Goal: Transaction & Acquisition: Book appointment/travel/reservation

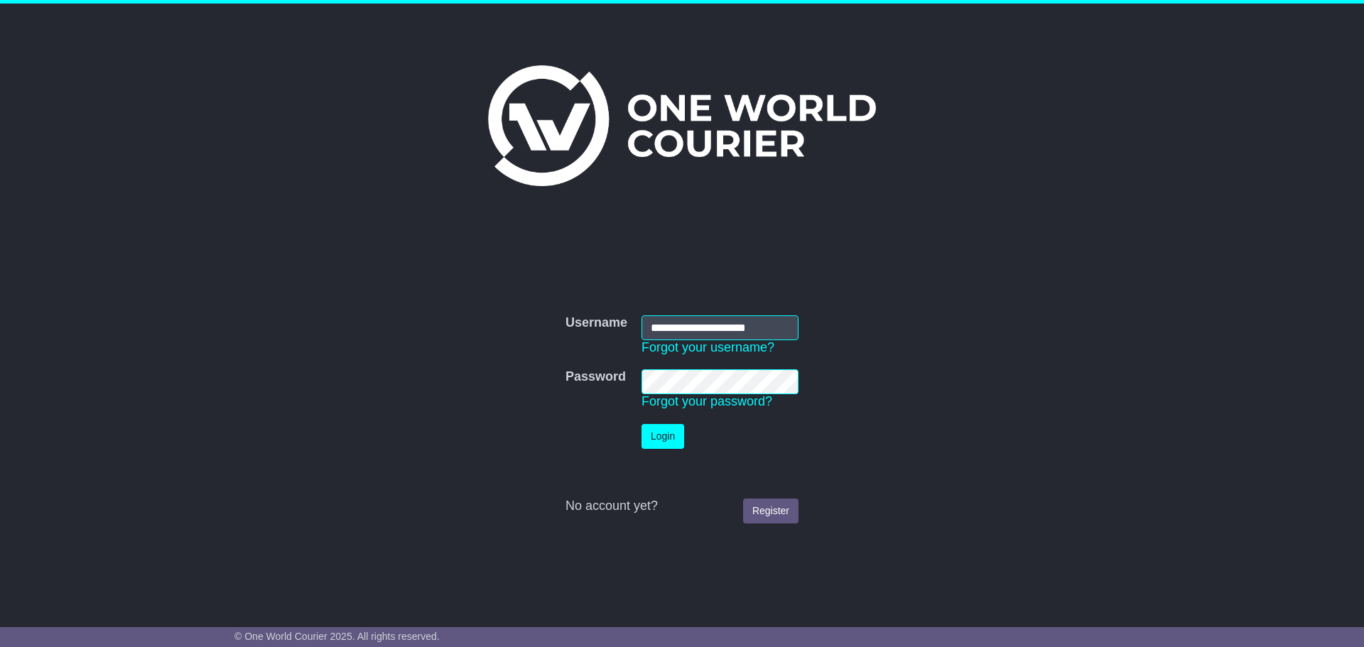
click at [674, 444] on button "Login" at bounding box center [663, 436] width 43 height 25
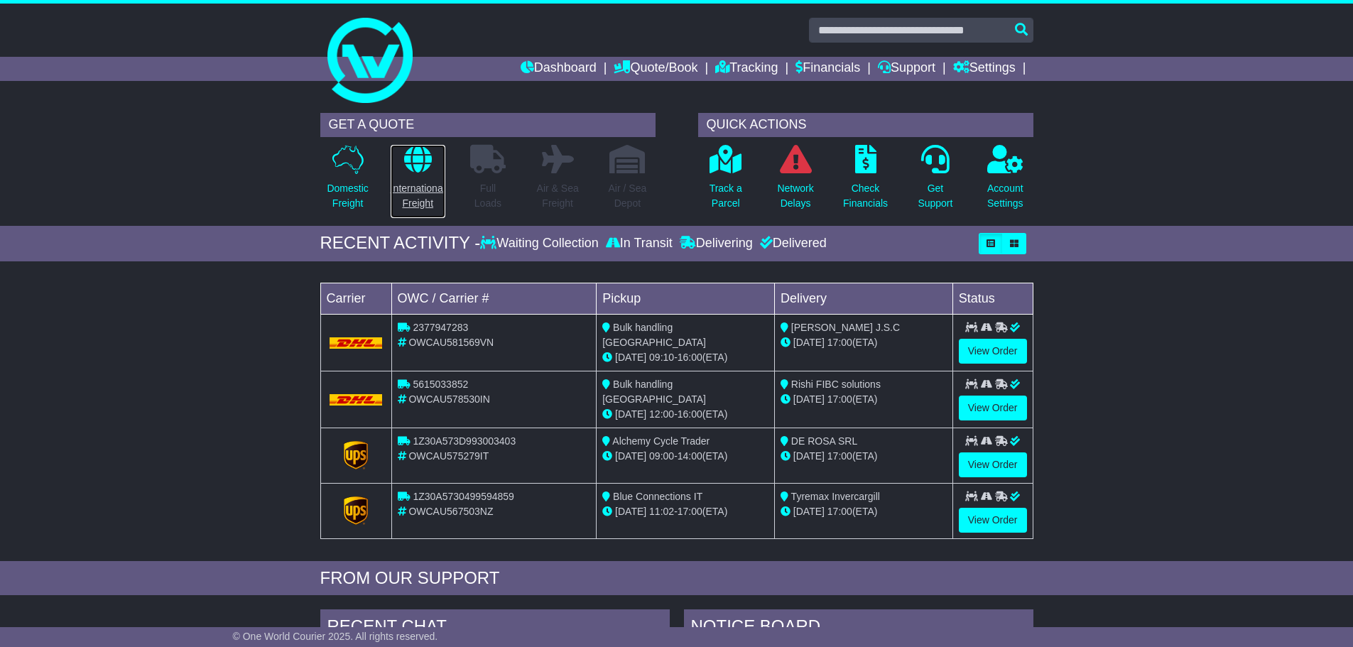
click at [398, 168] on p at bounding box center [418, 159] width 55 height 29
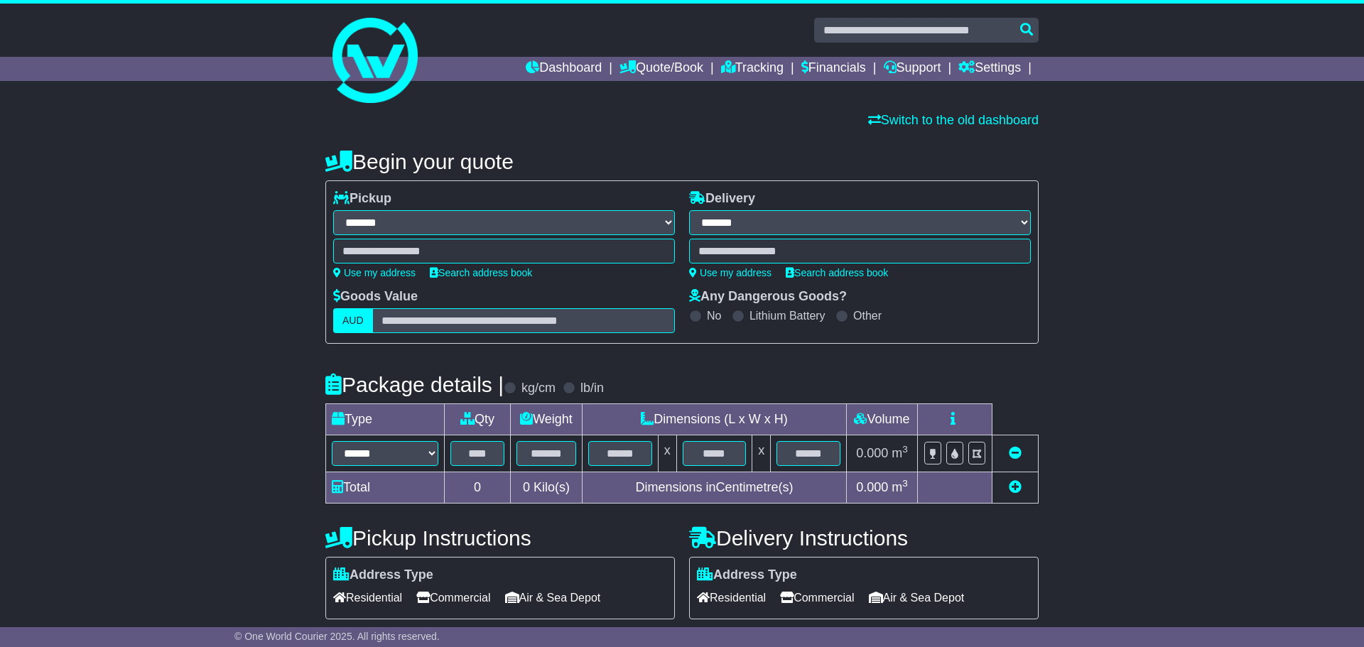
select select "**"
drag, startPoint x: 405, startPoint y: 192, endPoint x: 348, endPoint y: 197, distance: 57.1
click at [348, 197] on div "**********" at bounding box center [499, 234] width 342 height 87
copy label "Pickup"
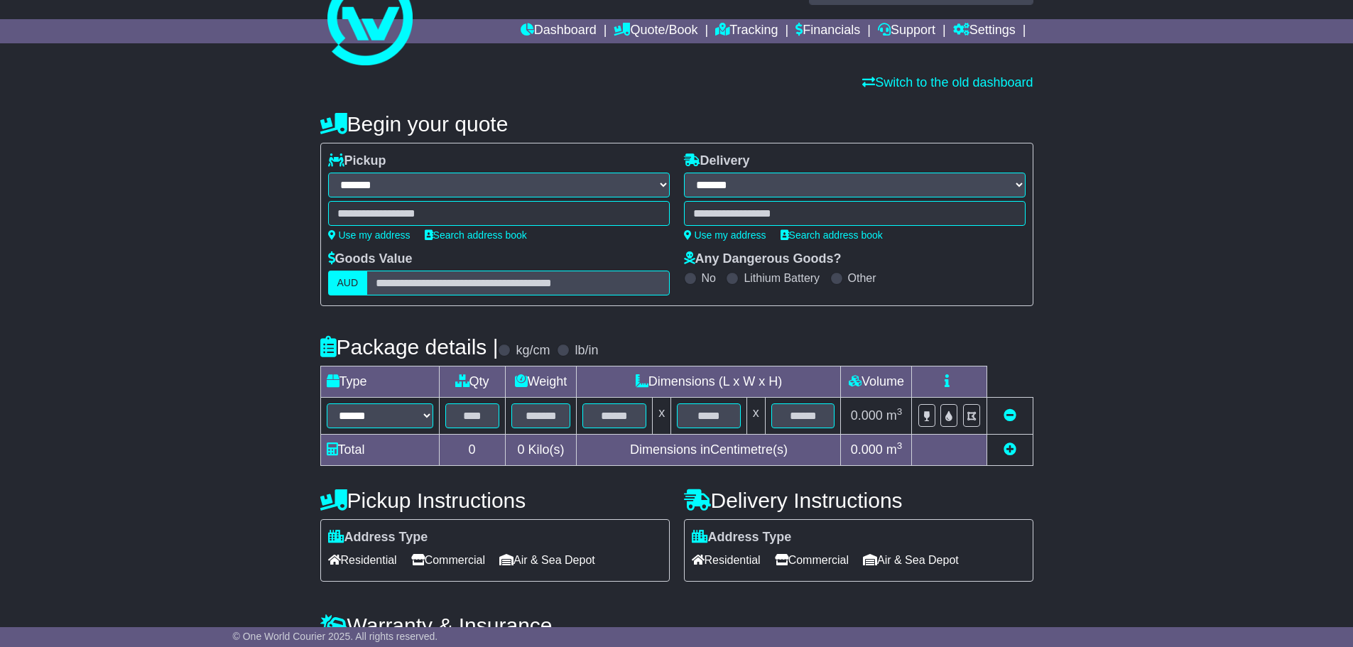
scroll to position [71, 0]
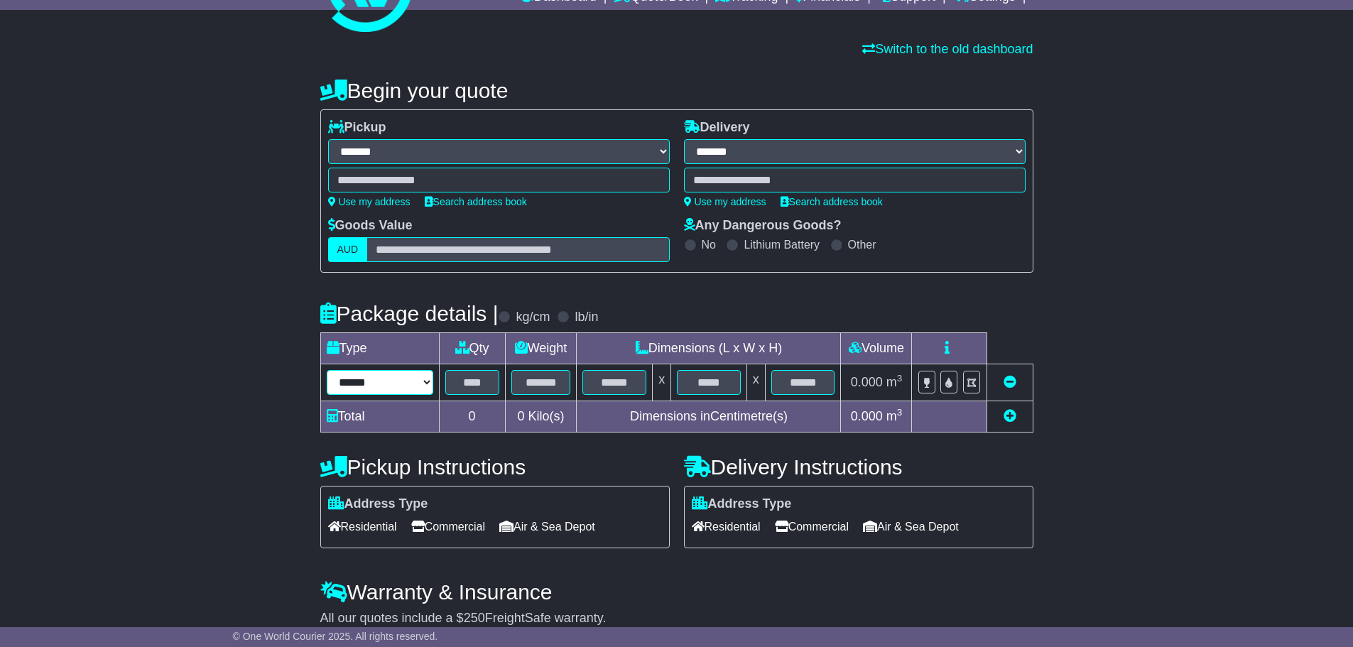
click at [392, 386] on select "****** ****** *** ******** ***** **** **** ****** *** *******" at bounding box center [380, 382] width 107 height 25
click at [471, 387] on input "text" at bounding box center [472, 382] width 54 height 25
click at [540, 388] on input "text" at bounding box center [542, 382] width 60 height 25
click at [605, 382] on input "text" at bounding box center [615, 382] width 64 height 25
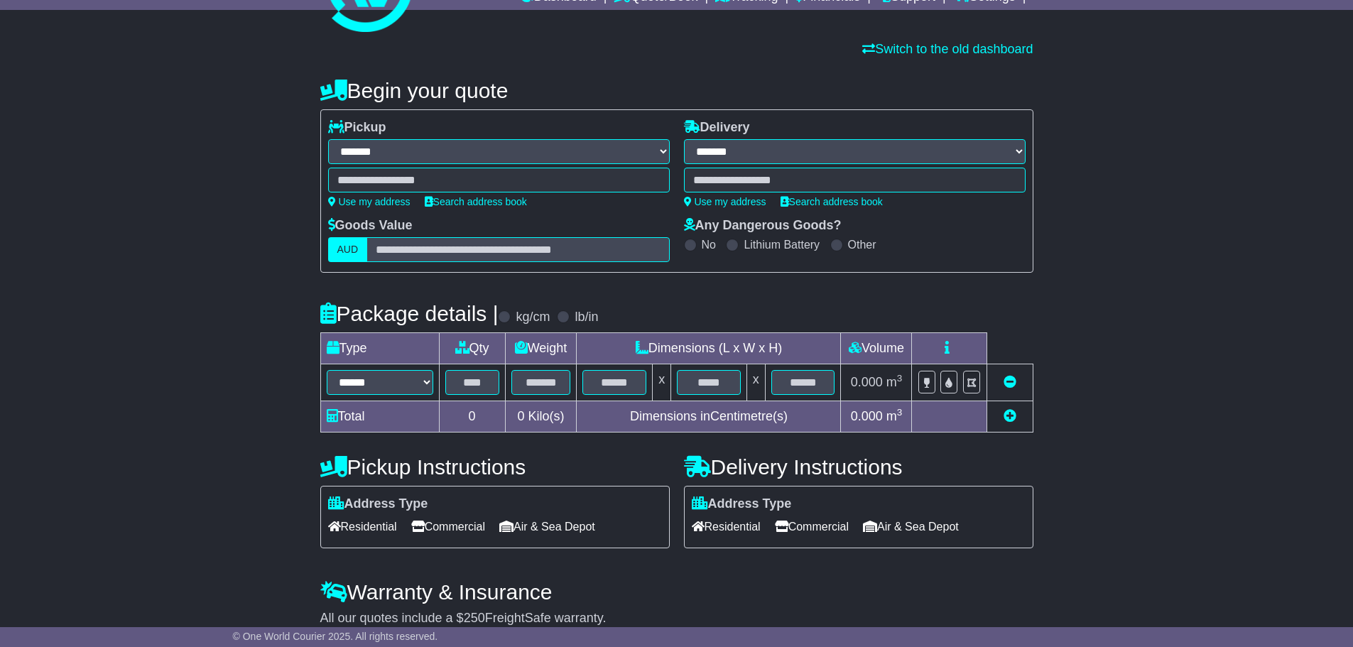
click at [367, 421] on td "Total" at bounding box center [379, 416] width 119 height 31
click at [347, 416] on td "Total" at bounding box center [379, 416] width 119 height 31
drag, startPoint x: 626, startPoint y: 416, endPoint x: 795, endPoint y: 416, distance: 169.1
click at [795, 416] on td "Dimensions in Centimetre(s)" at bounding box center [709, 416] width 264 height 31
copy td "Dimensions in Centimetre(s)"
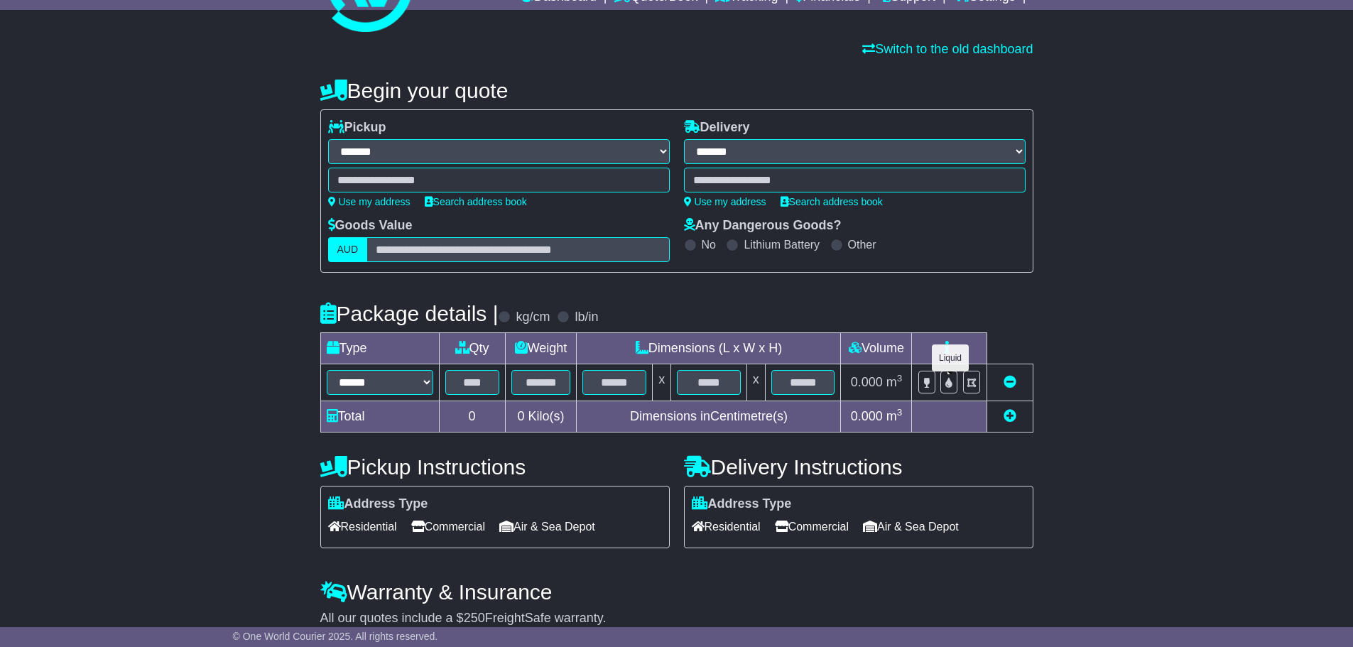
click at [956, 386] on label at bounding box center [949, 382] width 17 height 23
click at [948, 352] on icon at bounding box center [947, 347] width 5 height 13
click at [950, 384] on icon at bounding box center [949, 383] width 7 height 10
click at [949, 394] on div at bounding box center [949, 382] width 18 height 24
click at [947, 386] on icon at bounding box center [949, 383] width 7 height 10
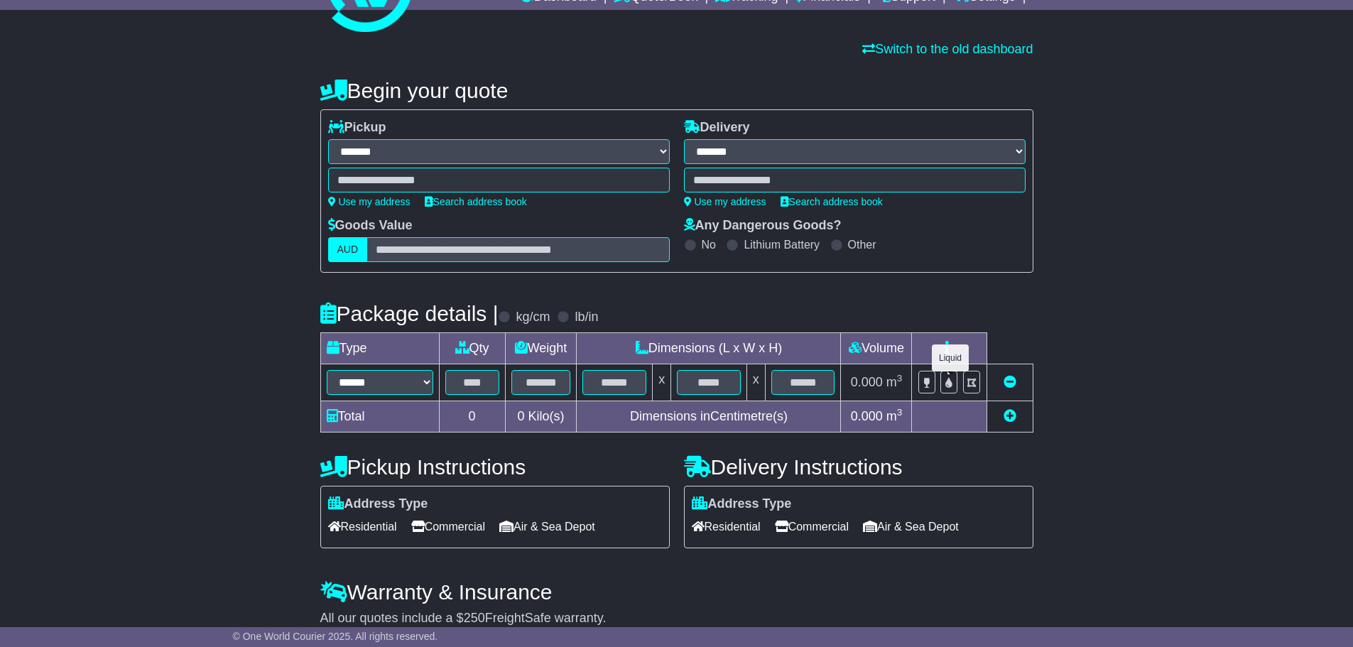
click at [947, 386] on icon at bounding box center [949, 383] width 7 height 10
click at [955, 387] on label at bounding box center [949, 382] width 17 height 23
click at [943, 384] on label at bounding box center [949, 382] width 17 height 23
click at [1009, 386] on icon at bounding box center [1010, 381] width 13 height 13
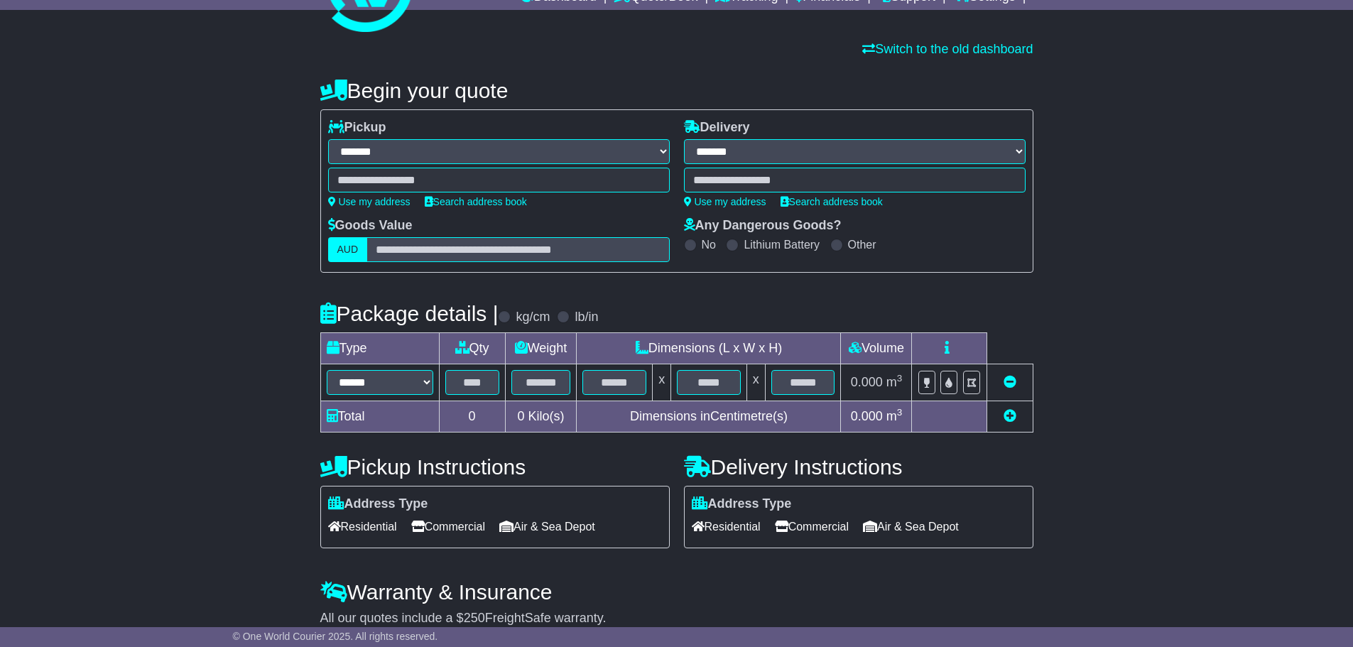
click at [1009, 386] on icon at bounding box center [1010, 381] width 13 height 13
click at [948, 382] on icon at bounding box center [949, 383] width 7 height 10
click at [955, 391] on label at bounding box center [949, 382] width 17 height 23
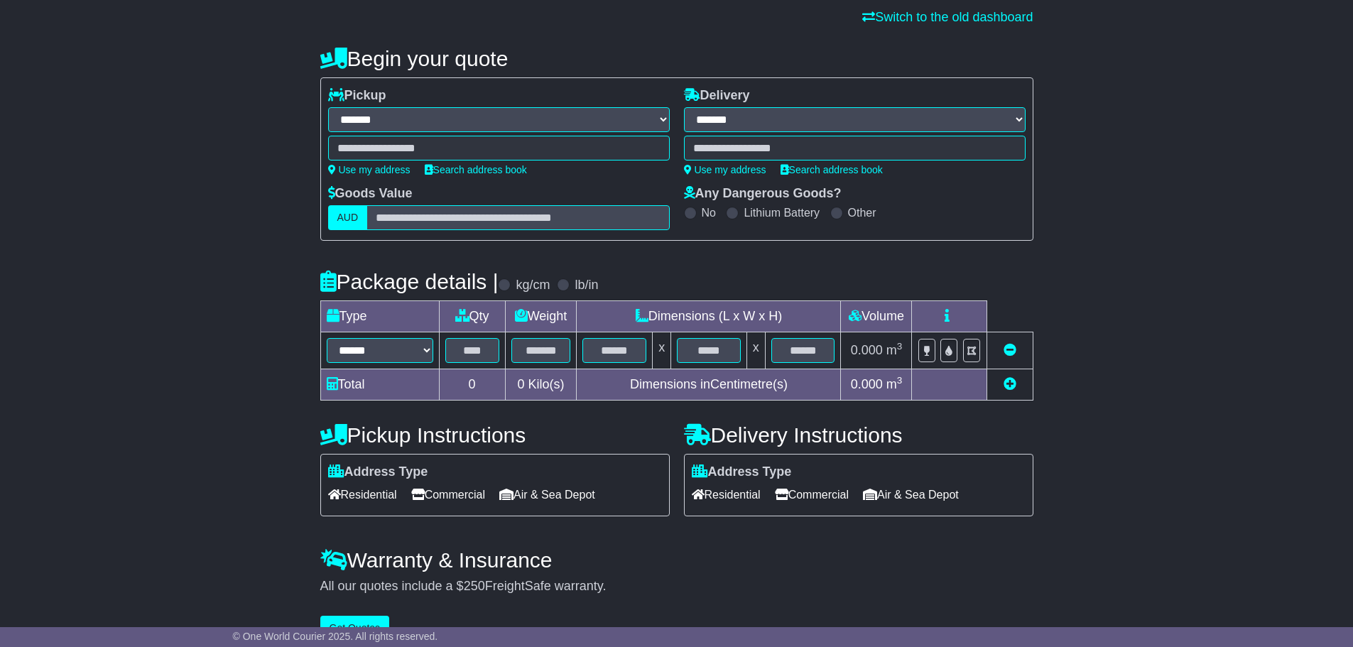
scroll to position [132, 0]
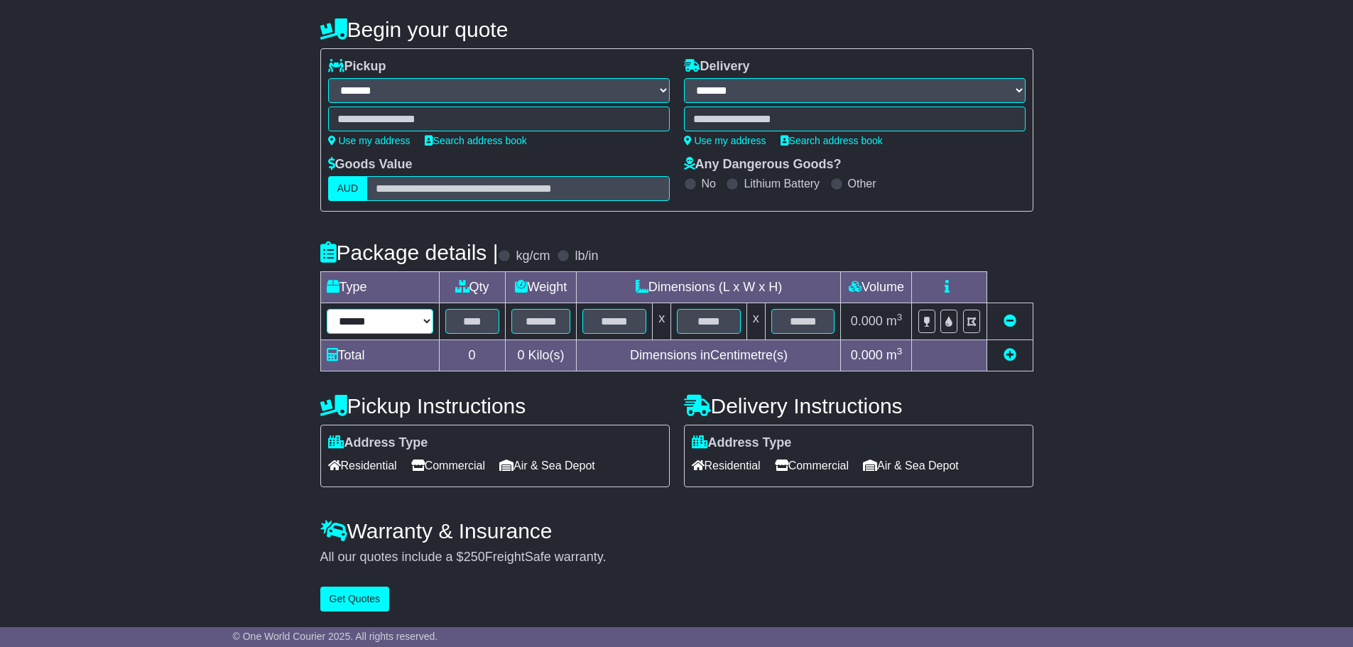
click at [394, 318] on select "****** ****** *** ******** ***** **** **** ****** *** *******" at bounding box center [380, 321] width 107 height 25
